Goal: Find specific page/section: Find specific page/section

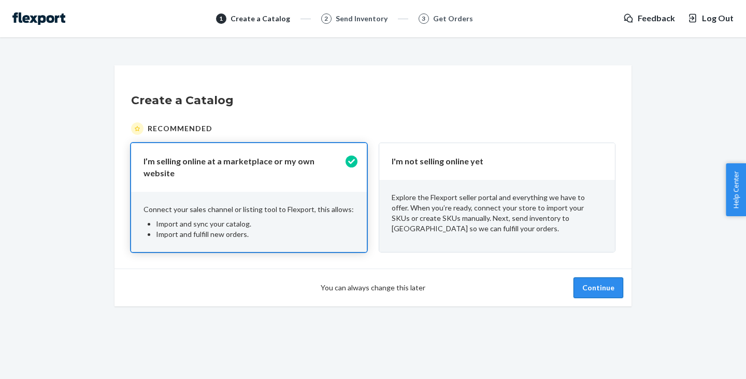
click at [608, 285] on button "Continue" at bounding box center [598, 287] width 50 height 21
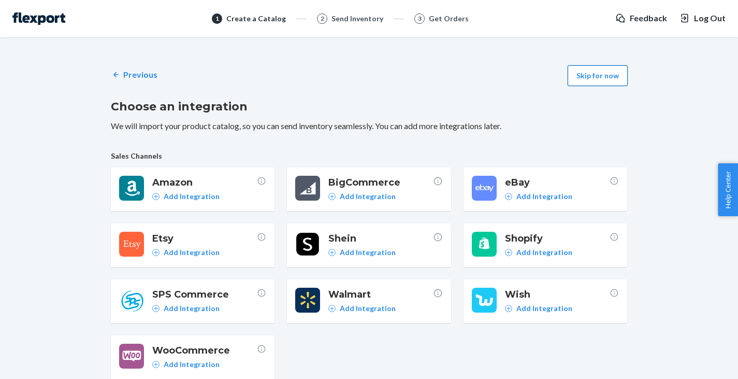
click at [613, 70] on button "Skip for now" at bounding box center [598, 75] width 60 height 21
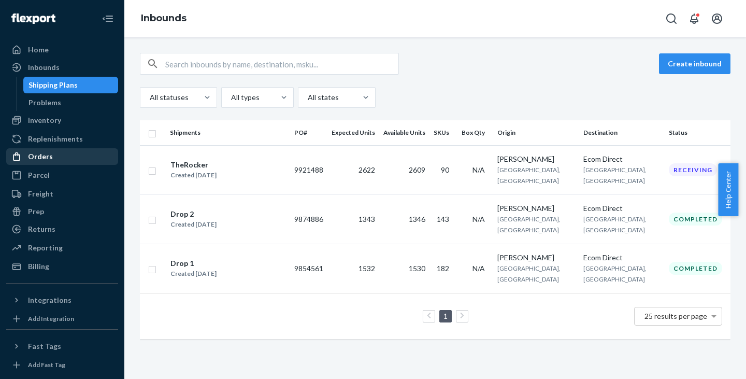
click at [65, 159] on div "Orders" at bounding box center [62, 156] width 110 height 14
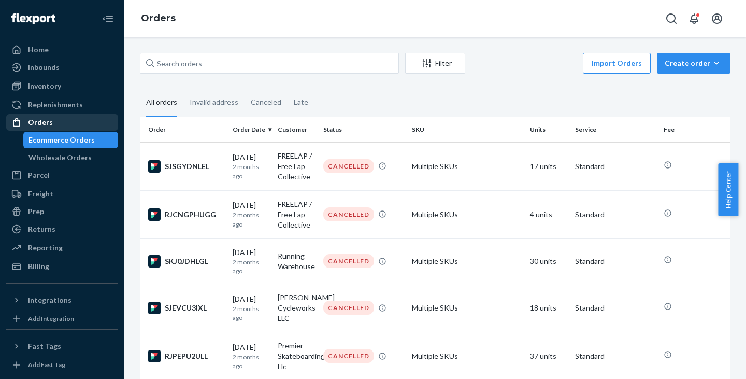
click at [65, 159] on div "Wholesale Orders" at bounding box center [59, 157] width 63 height 10
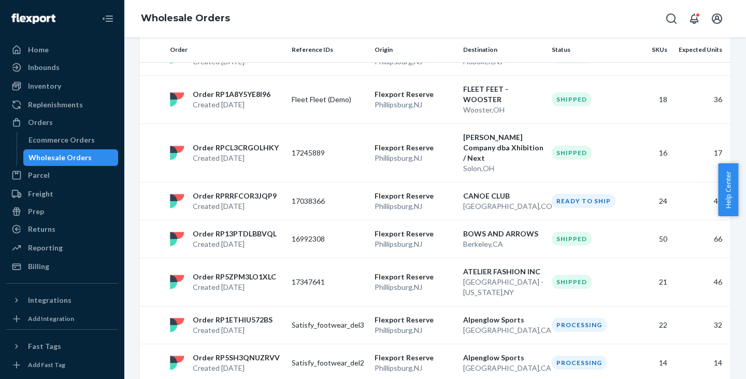
scroll to position [1857, 0]
